Goal: Navigation & Orientation: Find specific page/section

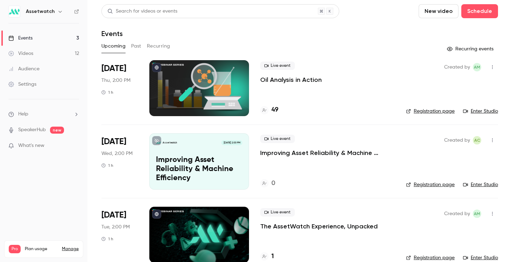
click at [138, 49] on button "Past" at bounding box center [136, 46] width 10 height 11
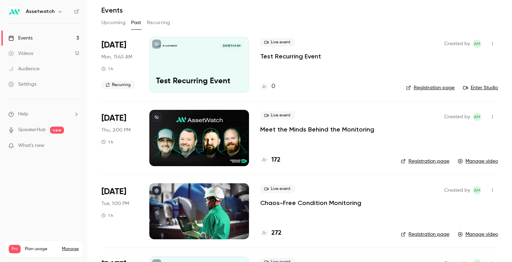
scroll to position [23, 0]
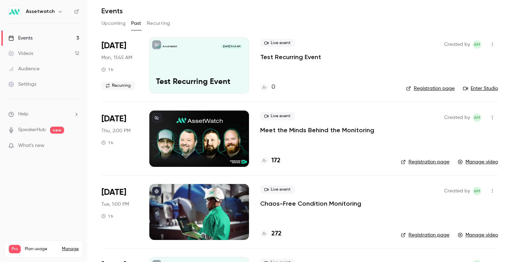
click at [199, 137] on div at bounding box center [199, 138] width 100 height 56
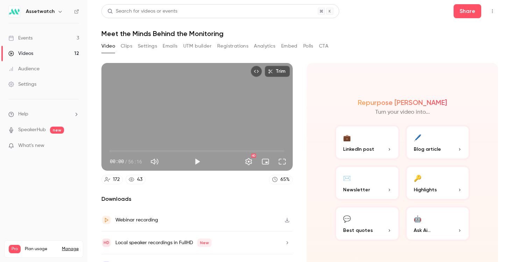
click at [174, 47] on button "Emails" at bounding box center [169, 46] width 15 height 11
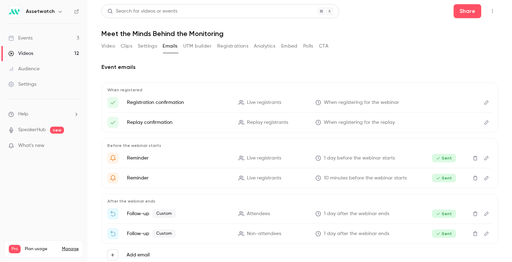
click at [109, 49] on button "Video" at bounding box center [108, 46] width 14 height 11
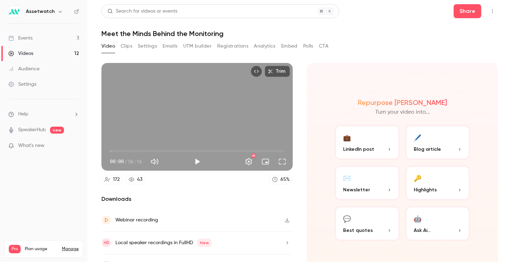
click at [220, 47] on button "Registrations" at bounding box center [232, 46] width 31 height 11
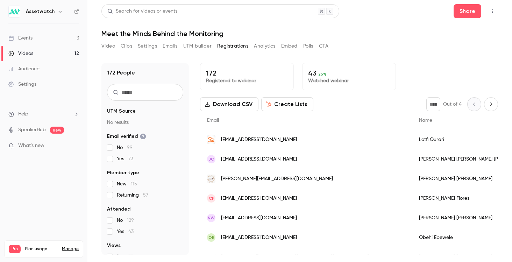
click at [266, 46] on button "Analytics" at bounding box center [265, 46] width 22 height 11
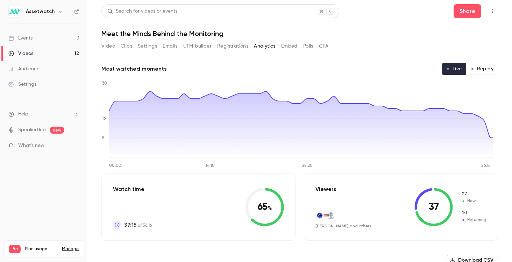
click at [34, 42] on link "Events 3" at bounding box center [43, 37] width 87 height 15
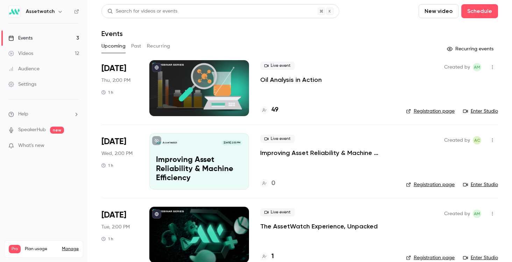
click at [50, 46] on link "Videos 12" at bounding box center [43, 53] width 87 height 15
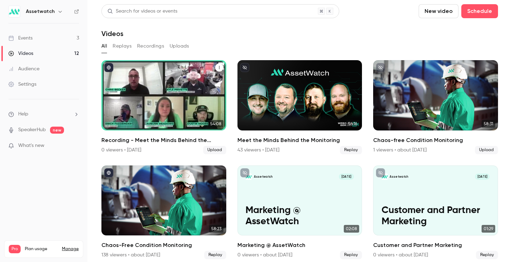
click at [179, 113] on div "Recording - Meet the Minds Behind the Monitoring" at bounding box center [163, 95] width 125 height 70
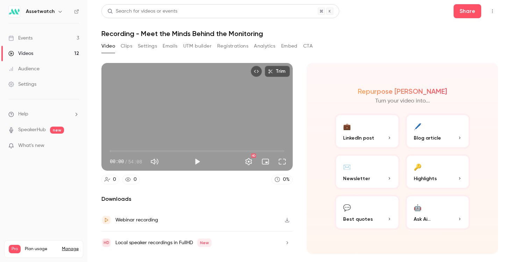
click at [242, 44] on button "Registrations" at bounding box center [232, 46] width 31 height 11
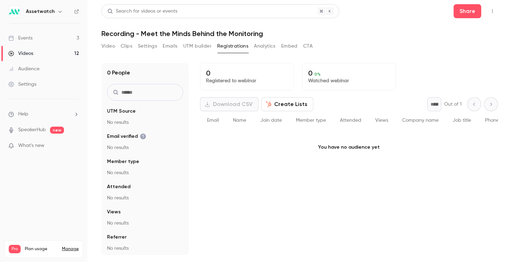
click at [264, 43] on button "Analytics" at bounding box center [265, 46] width 22 height 11
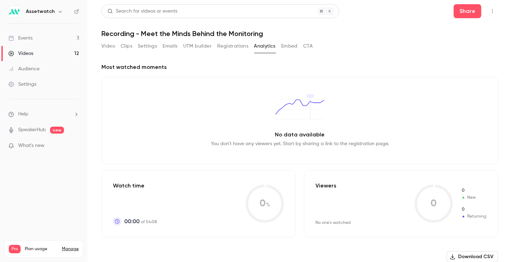
click at [202, 46] on button "UTM builder" at bounding box center [197, 46] width 28 height 11
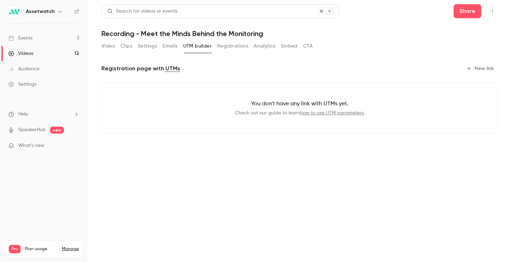
click at [286, 45] on button "Embed" at bounding box center [289, 46] width 16 height 11
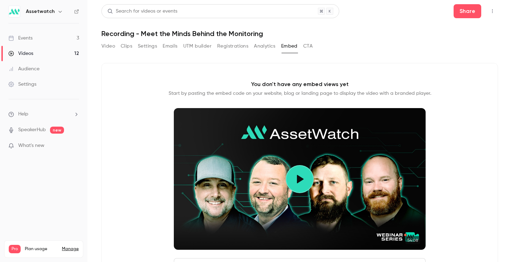
click at [309, 46] on button "CTA" at bounding box center [307, 46] width 9 height 11
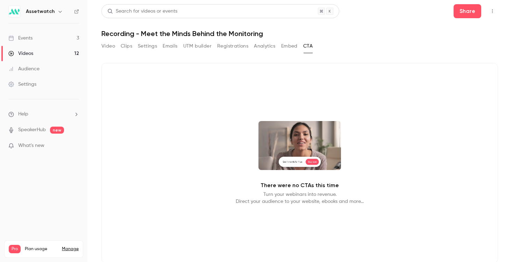
click at [129, 46] on button "Clips" at bounding box center [127, 46] width 12 height 11
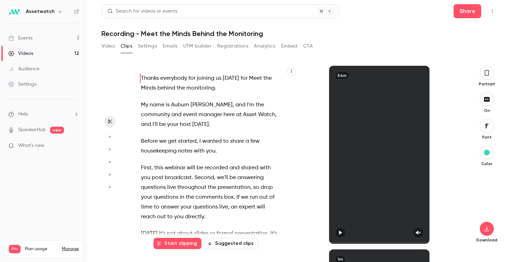
click at [105, 47] on button "Video" at bounding box center [108, 46] width 14 height 11
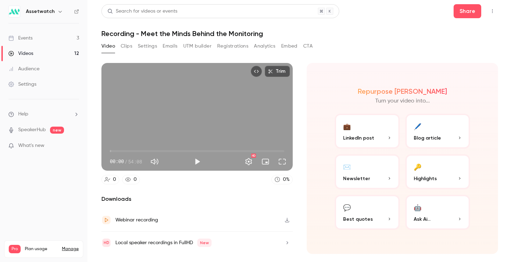
click at [58, 42] on link "Events 3" at bounding box center [43, 37] width 87 height 15
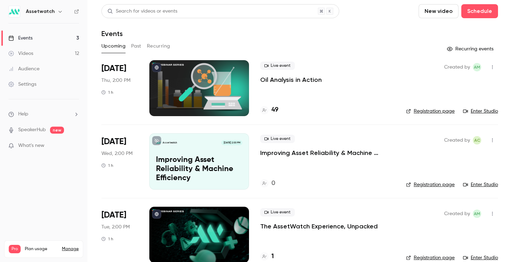
click at [311, 75] on p "Oil Analysis in Action" at bounding box center [290, 79] width 61 height 8
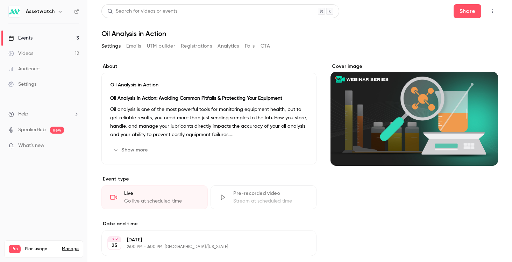
click at [489, 9] on icon "button" at bounding box center [492, 11] width 6 height 5
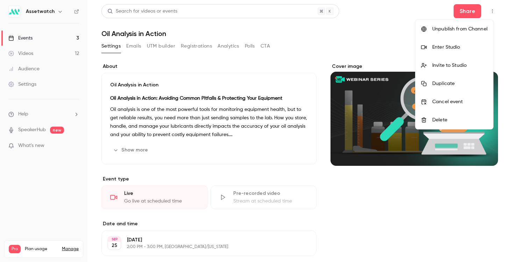
click at [463, 44] on div "Enter Studio" at bounding box center [459, 47] width 55 height 7
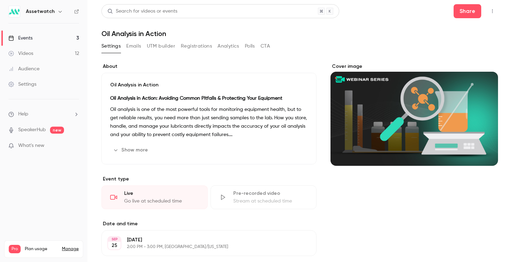
click at [486, 8] on button "button" at bounding box center [491, 11] width 11 height 11
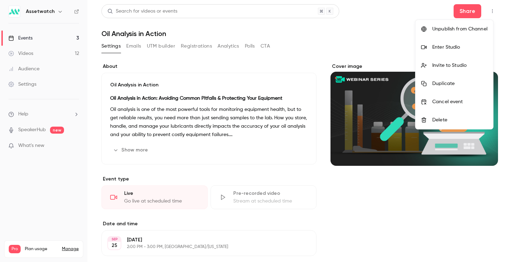
click at [470, 50] on li "Enter Studio" at bounding box center [454, 47] width 78 height 18
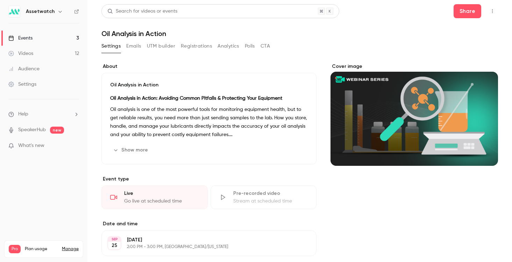
click at [45, 36] on link "Events 3" at bounding box center [43, 37] width 87 height 15
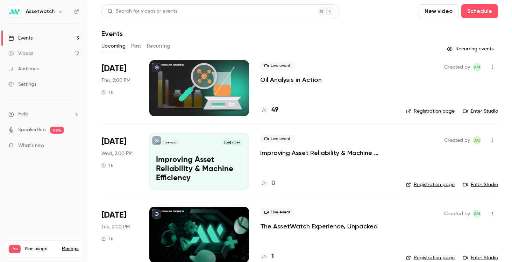
click at [470, 110] on link "Enter Studio" at bounding box center [480, 111] width 35 height 7
